Goal: Check status: Check status

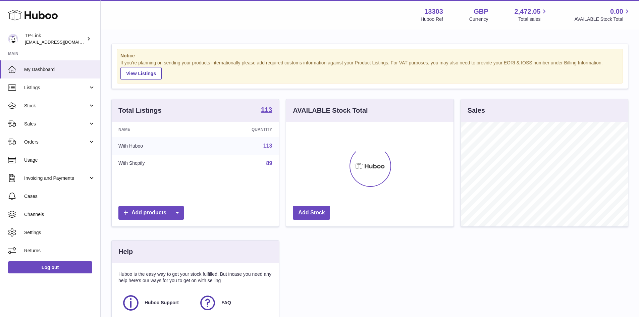
scroll to position [105, 167]
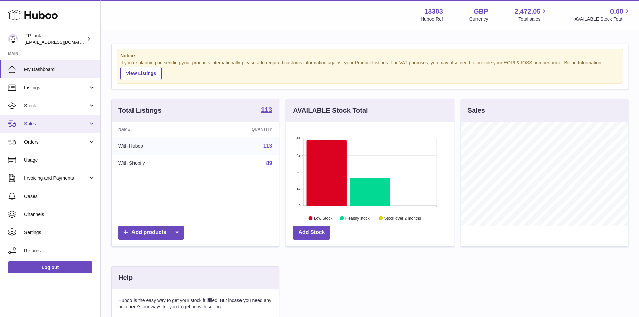
click at [38, 124] on span "Sales" at bounding box center [56, 124] width 64 height 6
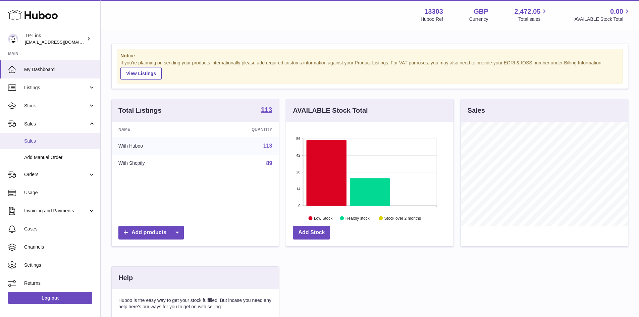
click at [37, 140] on span "Sales" at bounding box center [59, 141] width 71 height 6
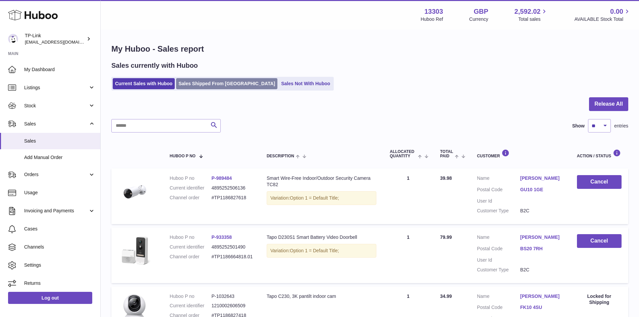
click at [216, 88] on link "Sales Shipped From Huboo" at bounding box center [226, 83] width 101 height 11
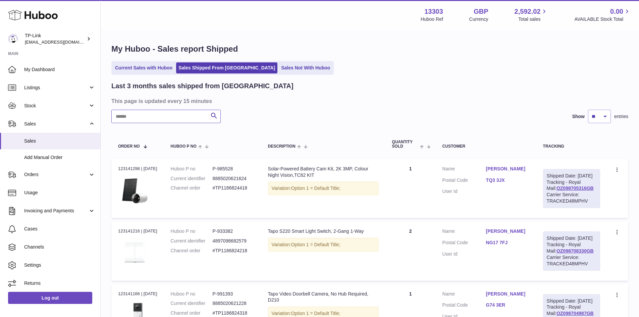
paste input "**********"
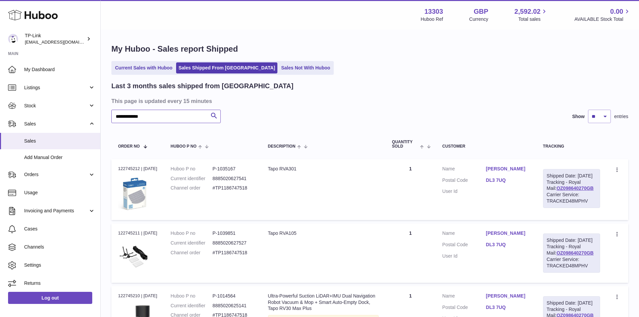
type input "**********"
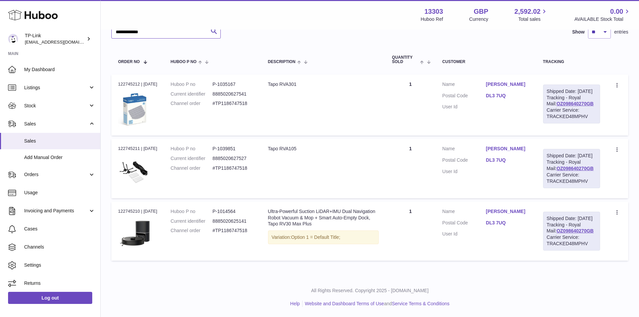
scroll to position [120, 0]
click at [126, 146] on div "Order no 122745211 | 12th Aug" at bounding box center [137, 149] width 39 height 6
copy div "122745211"
drag, startPoint x: 243, startPoint y: 199, endPoint x: 222, endPoint y: 199, distance: 21.5
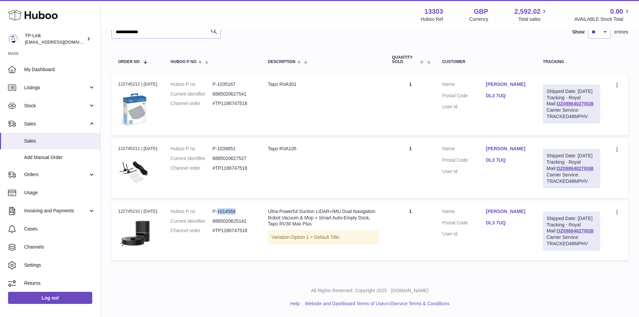
click at [222, 208] on dd "P-1014564" at bounding box center [234, 211] width 42 height 6
copy dd "1014564"
drag, startPoint x: 229, startPoint y: 124, endPoint x: 222, endPoint y: 123, distance: 7.4
click at [222, 146] on dd "P-1039851" at bounding box center [234, 149] width 42 height 6
copy dd "1039851"
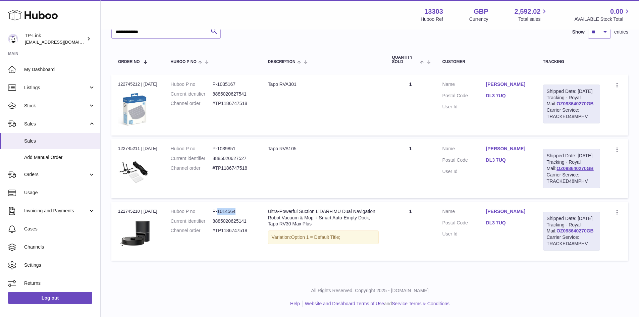
drag, startPoint x: 241, startPoint y: 200, endPoint x: 222, endPoint y: 202, distance: 19.6
click at [222, 208] on dd "P-1014564" at bounding box center [234, 211] width 42 height 6
copy dd "1014564"
click at [231, 208] on dd "P-1014564" at bounding box center [234, 211] width 42 height 6
click at [232, 208] on dd "P-1014564" at bounding box center [234, 211] width 42 height 6
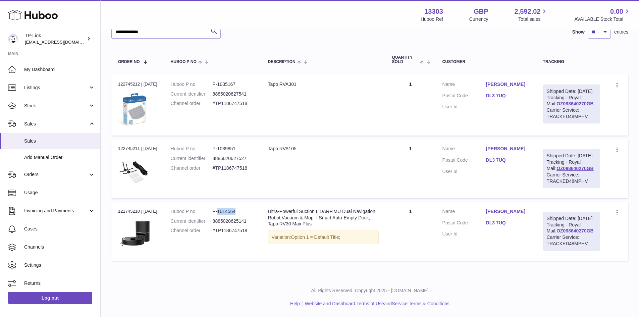
click at [232, 208] on dd "P-1014564" at bounding box center [234, 211] width 42 height 6
copy dd "1014564"
